Goal: Task Accomplishment & Management: Complete application form

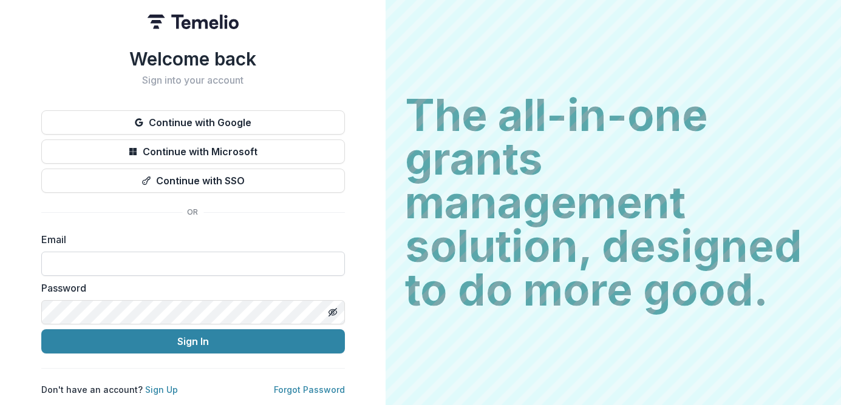
click at [280, 267] on input at bounding box center [193, 264] width 304 height 24
type input "**********"
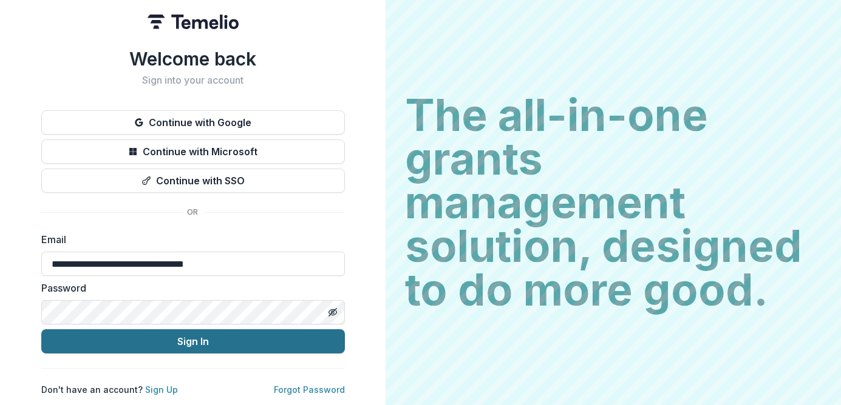
click at [197, 343] on button "Sign In" at bounding box center [193, 342] width 304 height 24
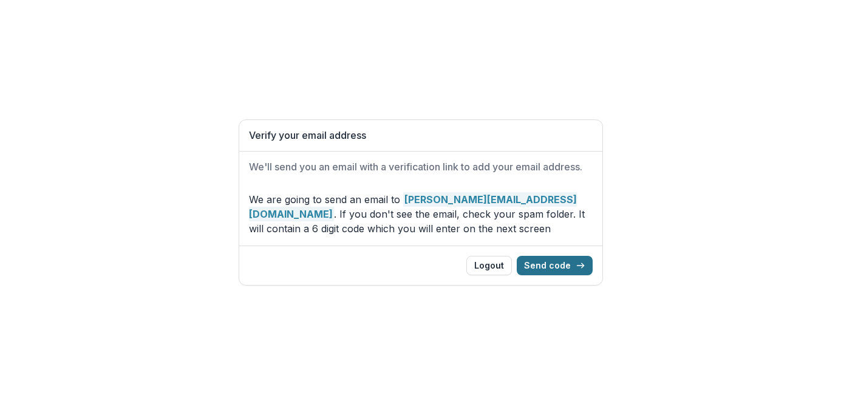
click at [544, 260] on button "Send code" at bounding box center [555, 265] width 76 height 19
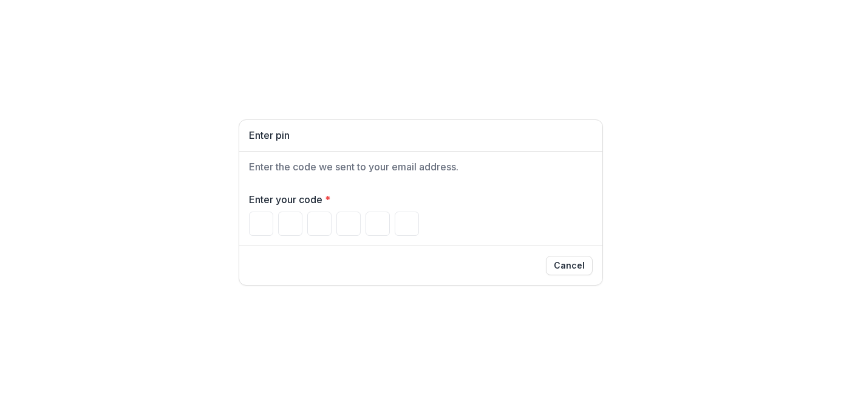
type input "*"
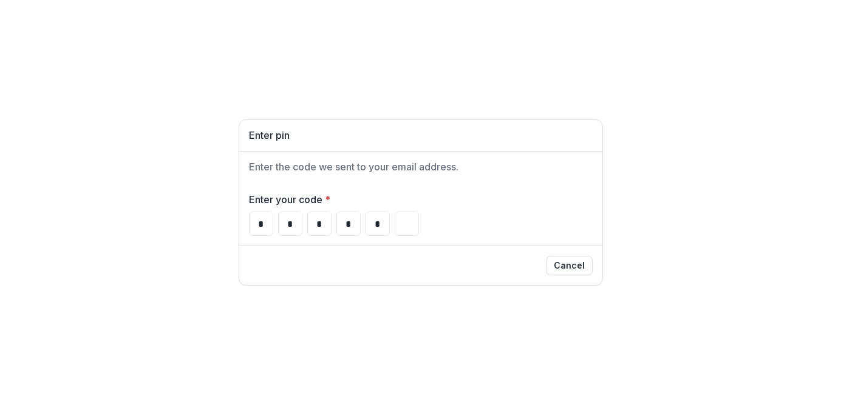
type input "*"
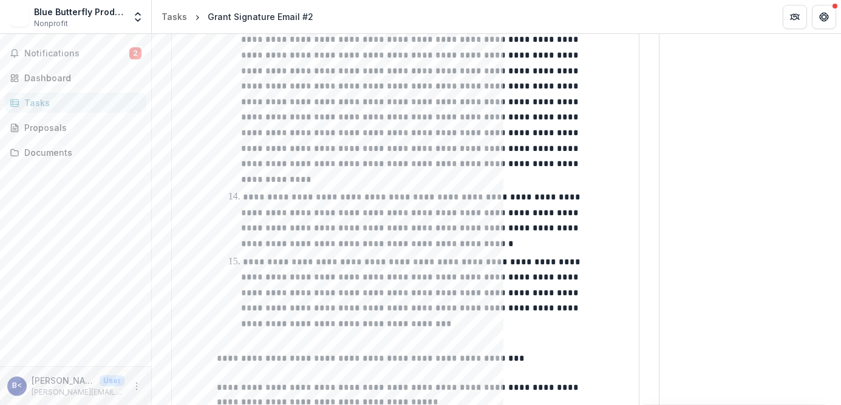
scroll to position [2410, 0]
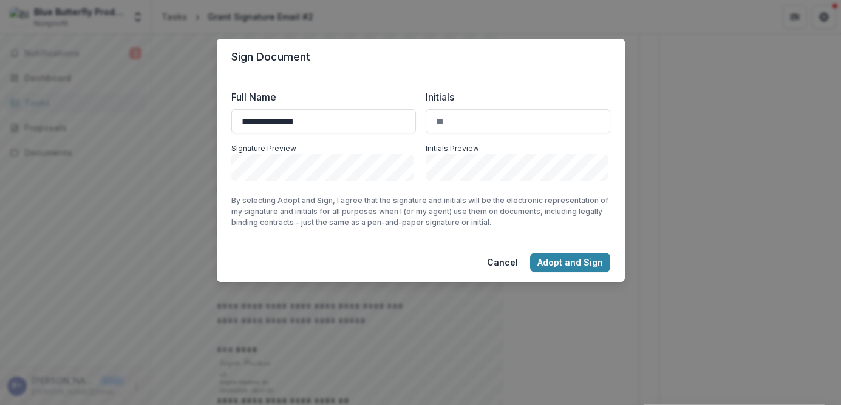
type input "**********"
type input "**"
click at [573, 264] on button "Adopt and Sign" at bounding box center [570, 262] width 80 height 19
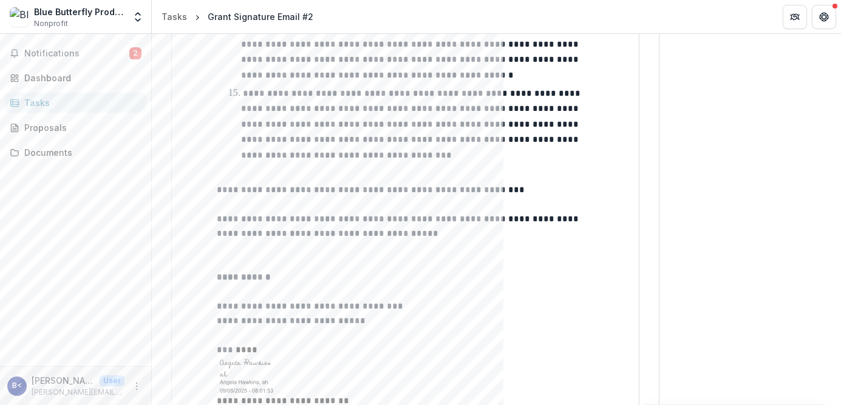
scroll to position [2427, 0]
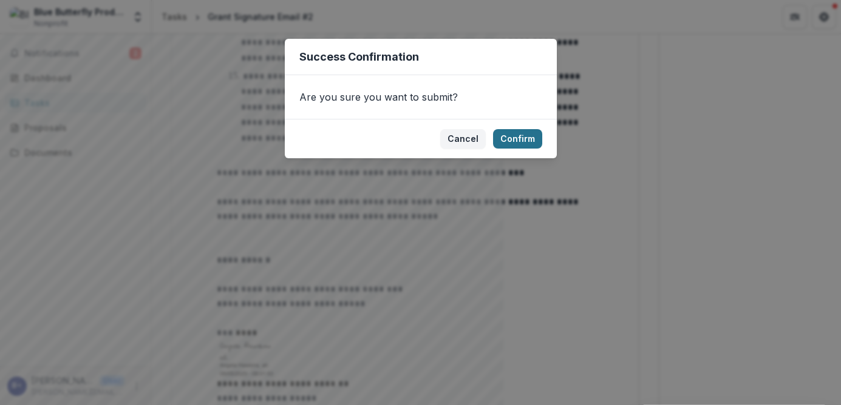
click at [523, 138] on button "Confirm" at bounding box center [517, 138] width 49 height 19
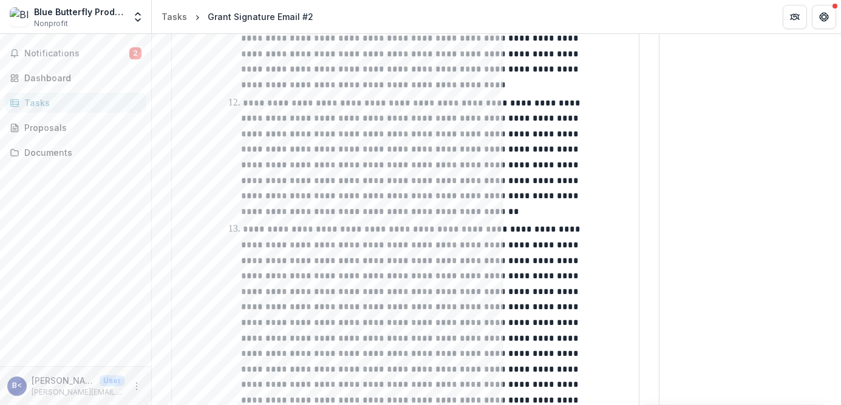
scroll to position [1995, 0]
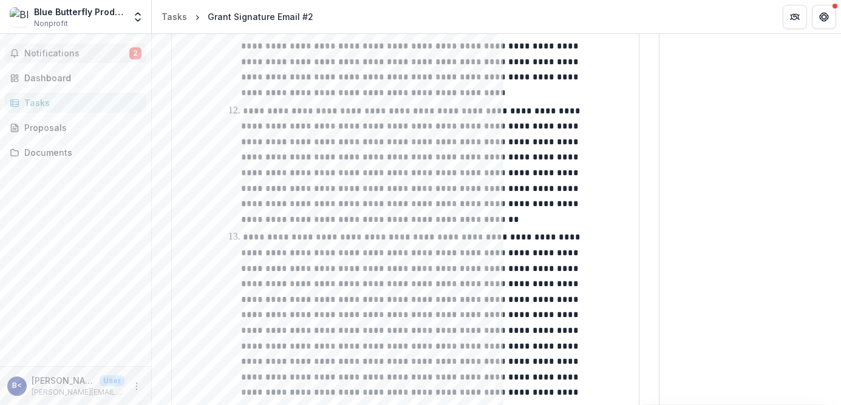
click at [53, 49] on span "Notifications" at bounding box center [76, 54] width 105 height 10
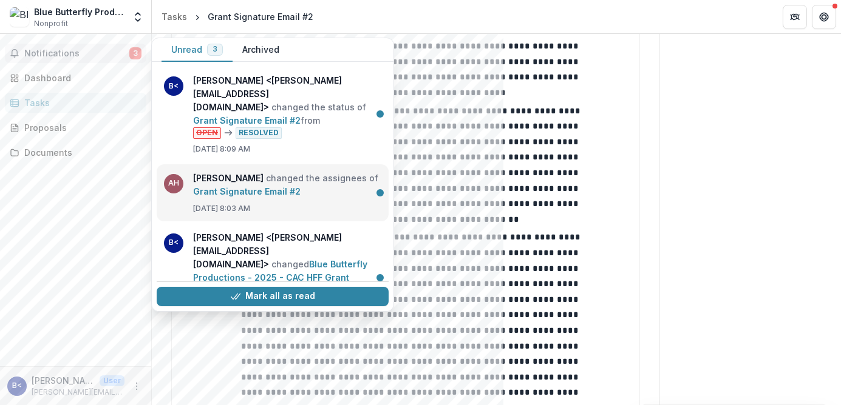
click at [300, 189] on link "Grant Signature Email #2" at bounding box center [246, 191] width 107 height 10
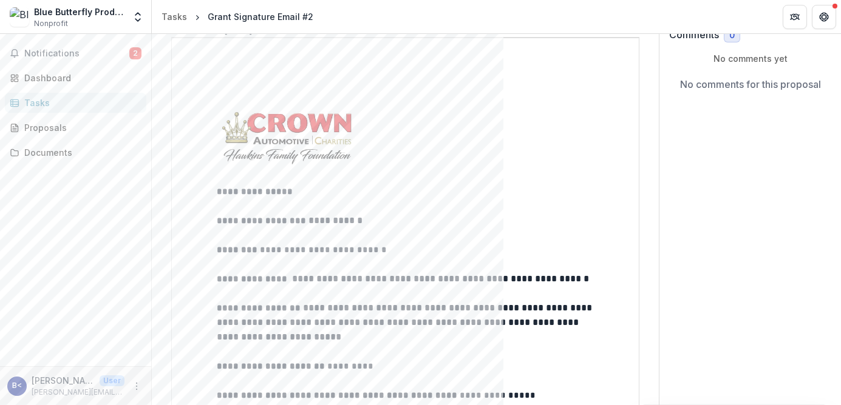
scroll to position [0, 0]
